Goal: Information Seeking & Learning: Learn about a topic

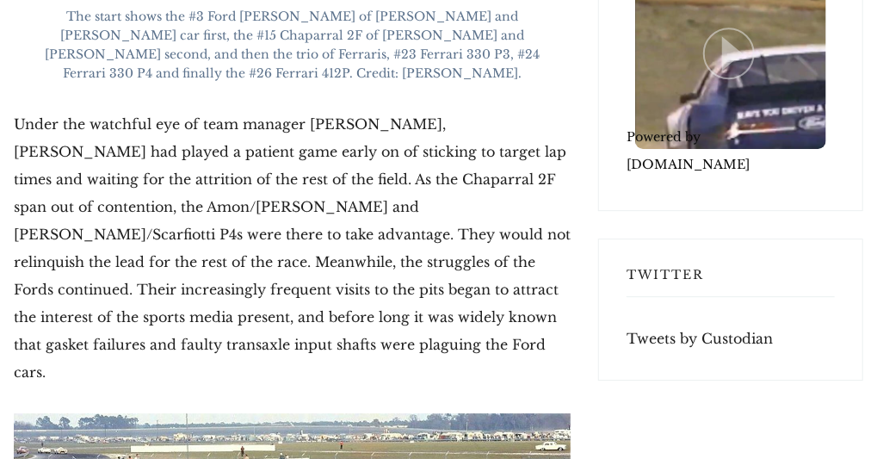
scroll to position [4652, 0]
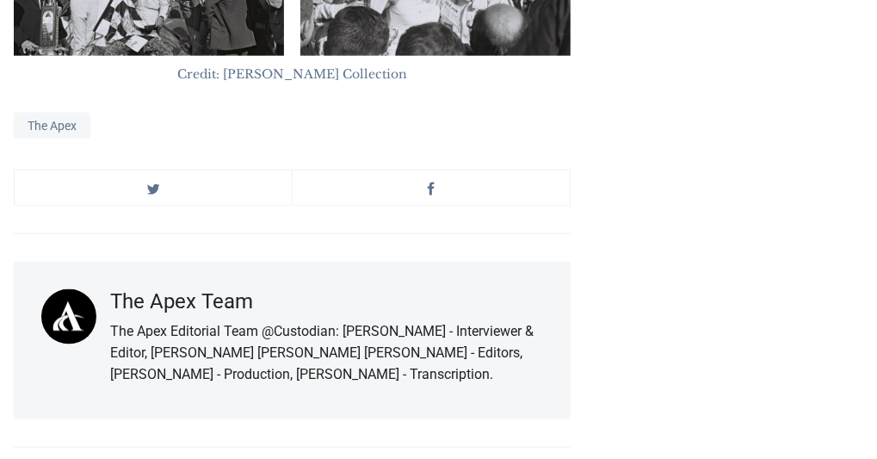
scroll to position [14136, 0]
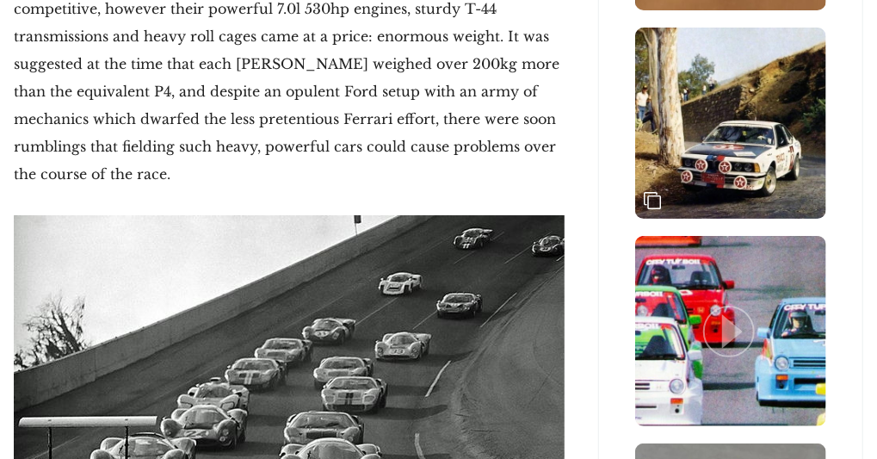
scroll to position [2684, 0]
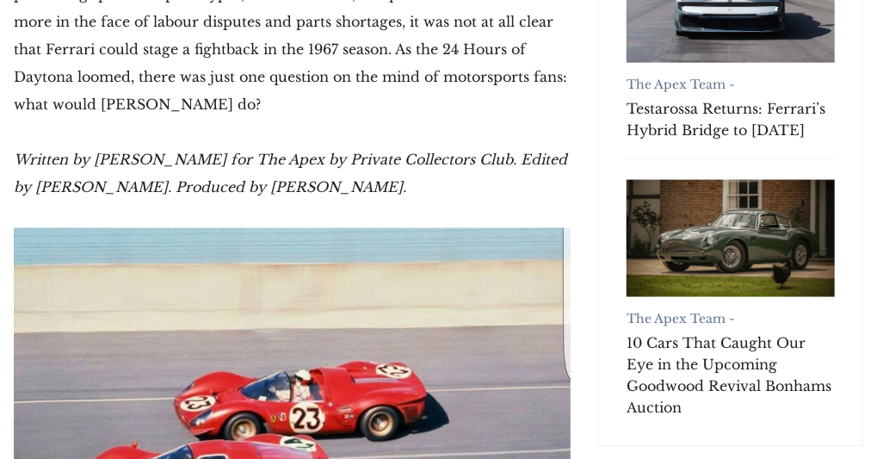
scroll to position [1163, 0]
